Goal: Task Accomplishment & Management: Manage account settings

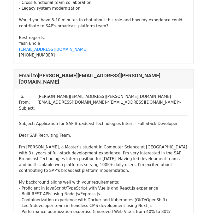
scroll to position [226, 0]
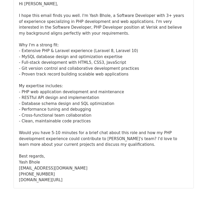
scroll to position [1944, 0]
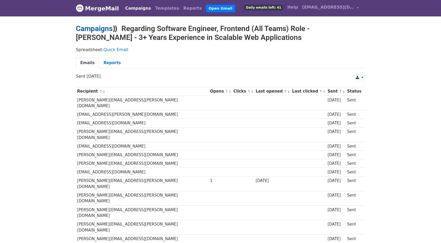
click at [93, 30] on link "Campaigns" at bounding box center [94, 28] width 37 height 9
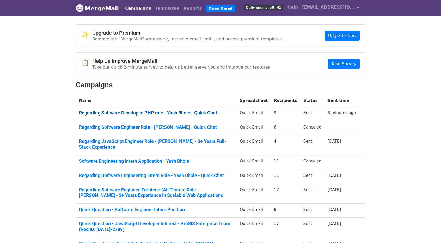
click at [155, 114] on link "Regarding Software Developer, PHP role - Yash Bhole - Quick Chat" at bounding box center [156, 113] width 154 height 6
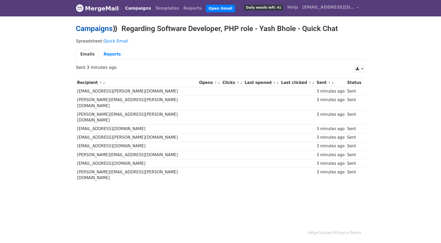
click at [92, 30] on link "Campaigns" at bounding box center [94, 28] width 37 height 9
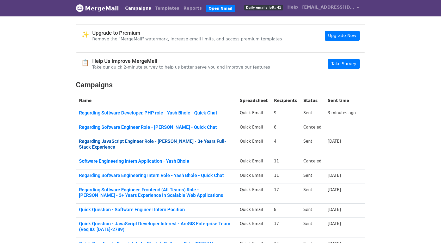
click at [120, 138] on link "Regarding JavaScript Engineer Role - Yash Bhole - 3+ Years Full-Stack Experience" at bounding box center [156, 143] width 154 height 11
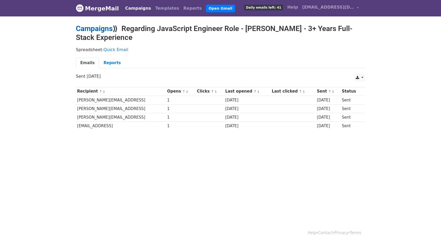
click at [85, 28] on link "Campaigns" at bounding box center [94, 28] width 37 height 9
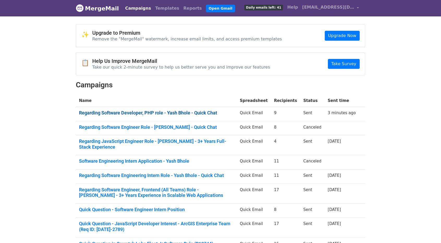
click at [164, 111] on link "Regarding Software Developer, PHP role - Yash Bhole - Quick Chat" at bounding box center [156, 113] width 154 height 6
